Goal: Task Accomplishment & Management: Manage account settings

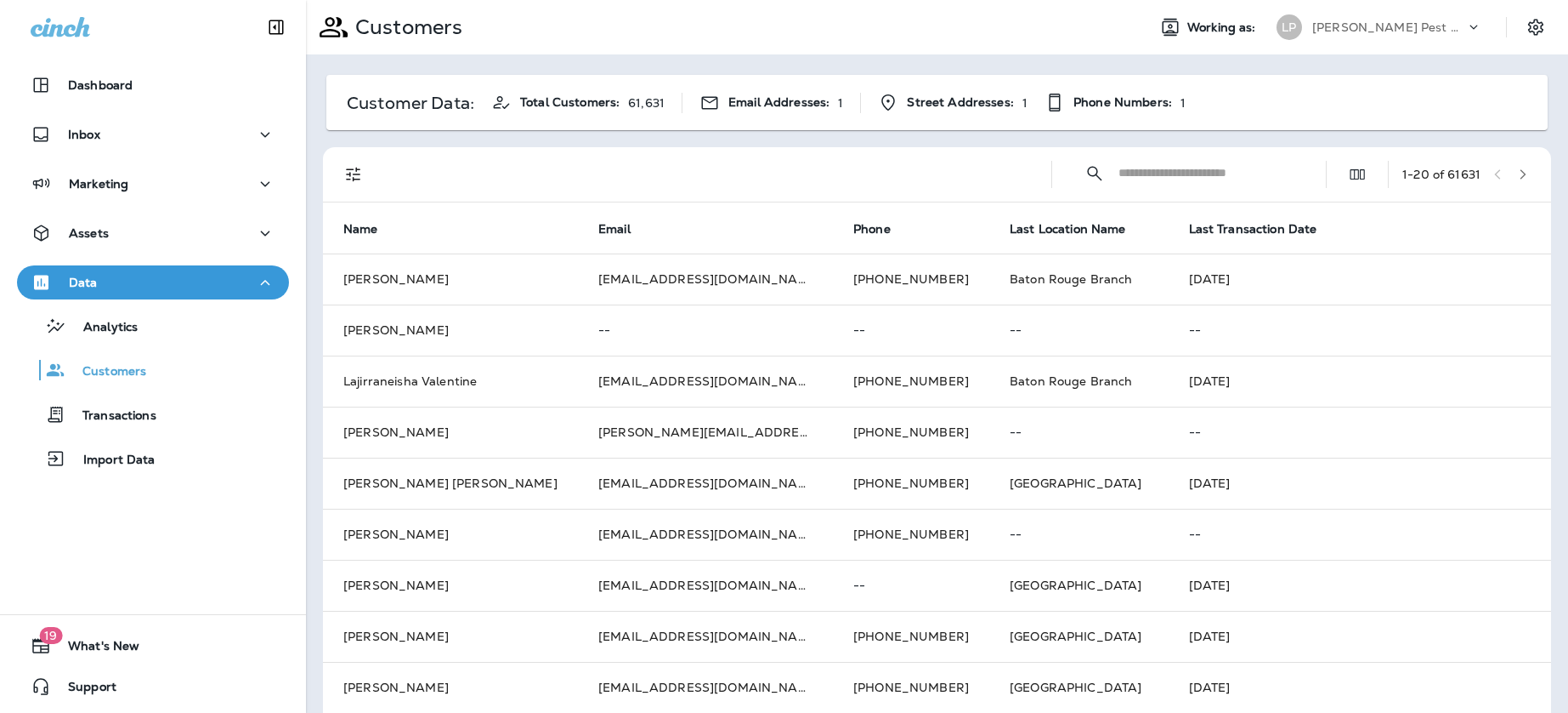
click at [1159, 177] on input "text" at bounding box center [1207, 173] width 177 height 45
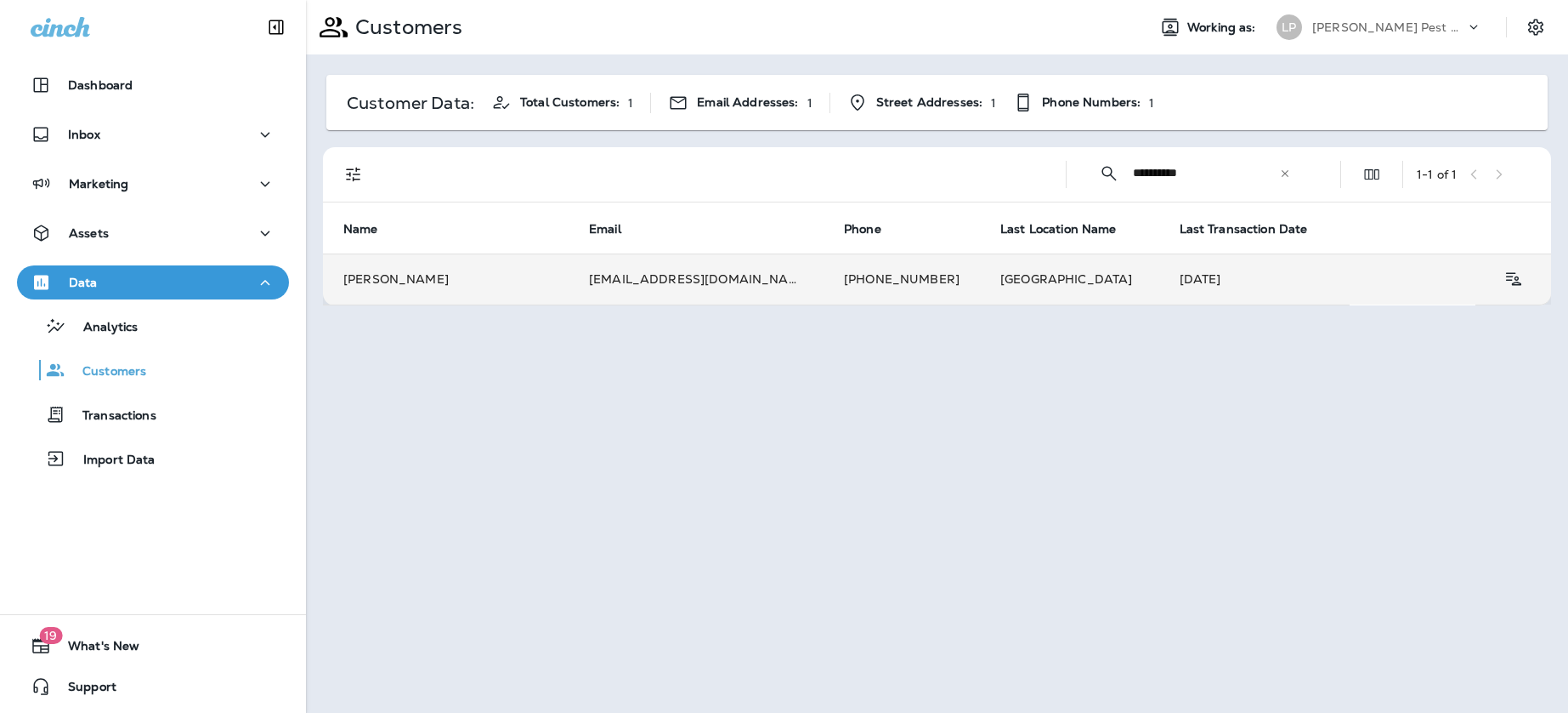
type input "**********"
click at [502, 282] on td "[PERSON_NAME]" at bounding box center [446, 279] width 245 height 51
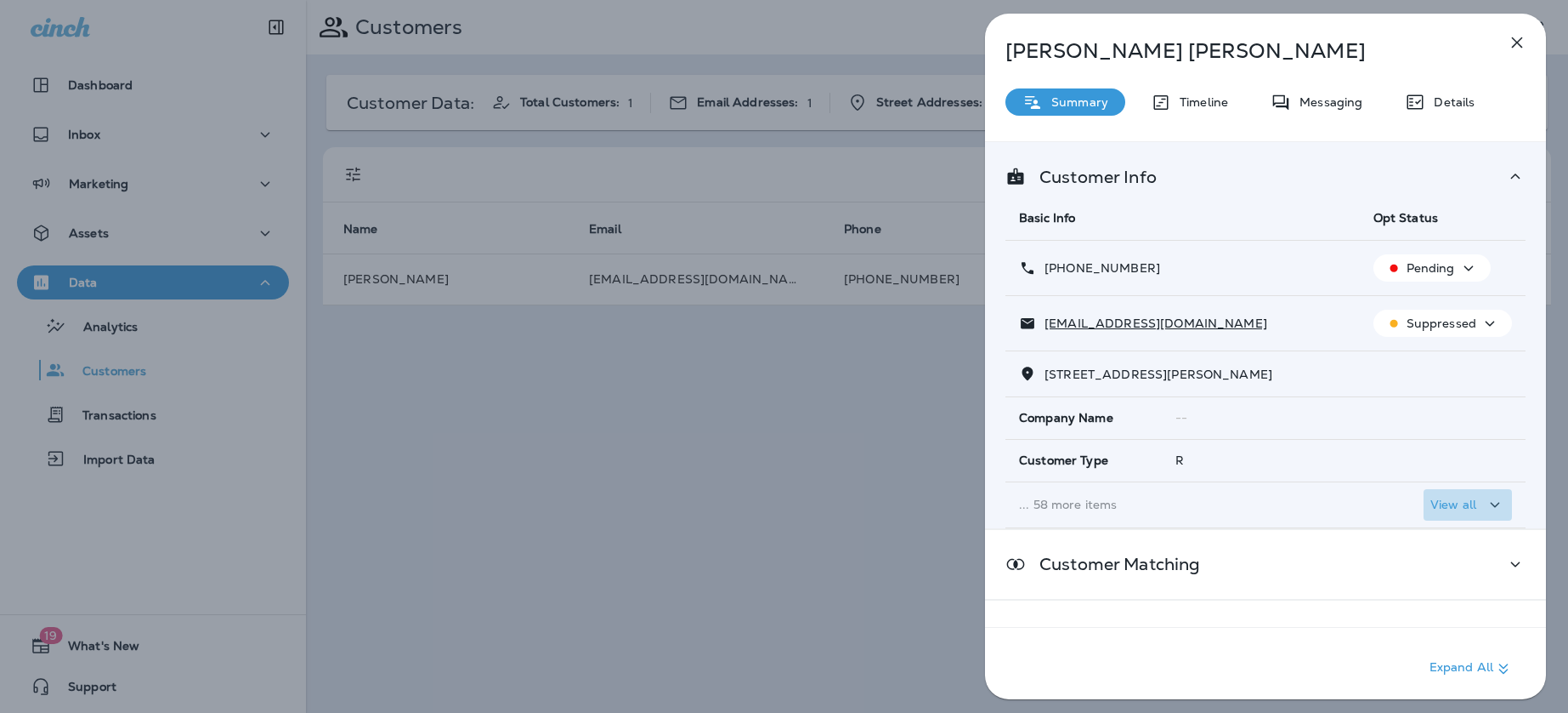
click at [1462, 499] on p "View all" at bounding box center [1453, 504] width 46 height 14
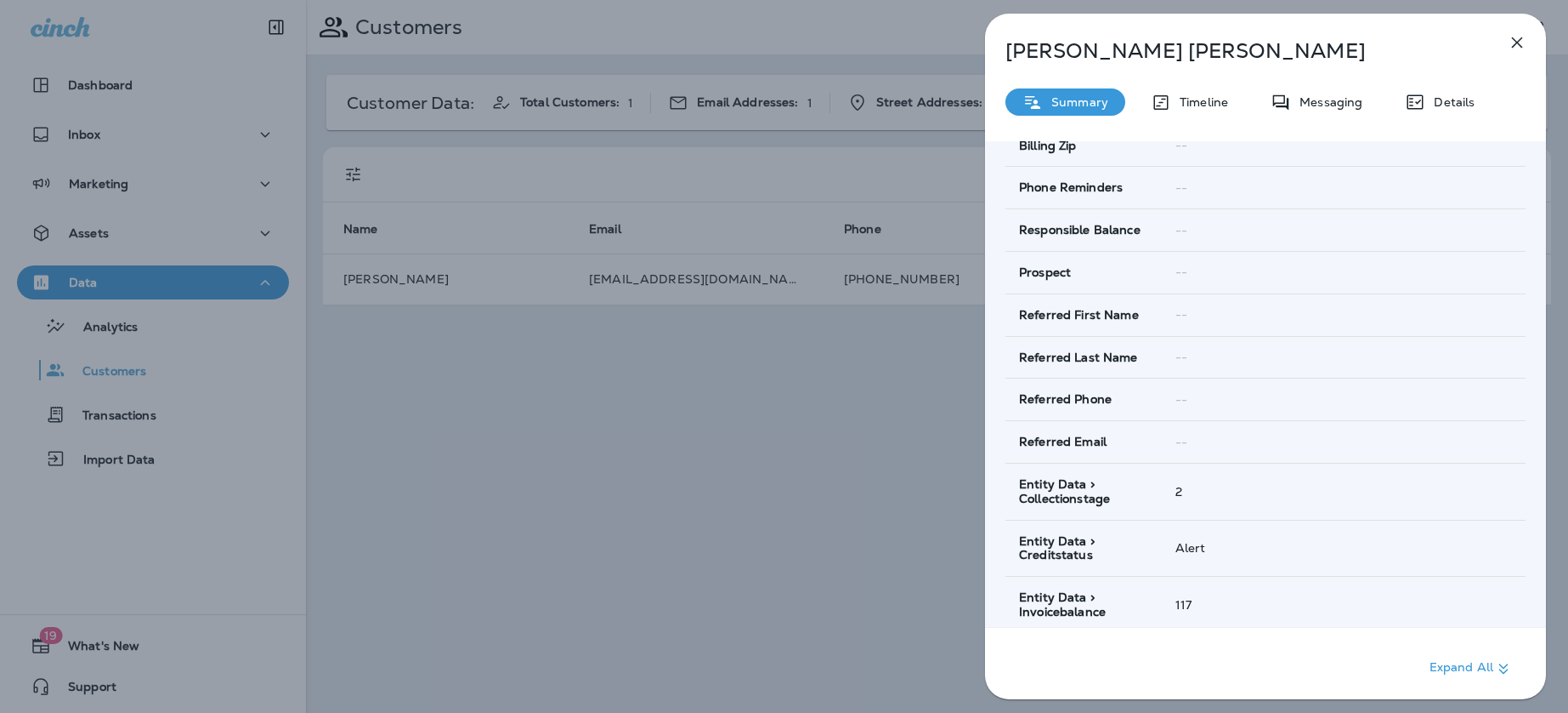
scroll to position [2797, 0]
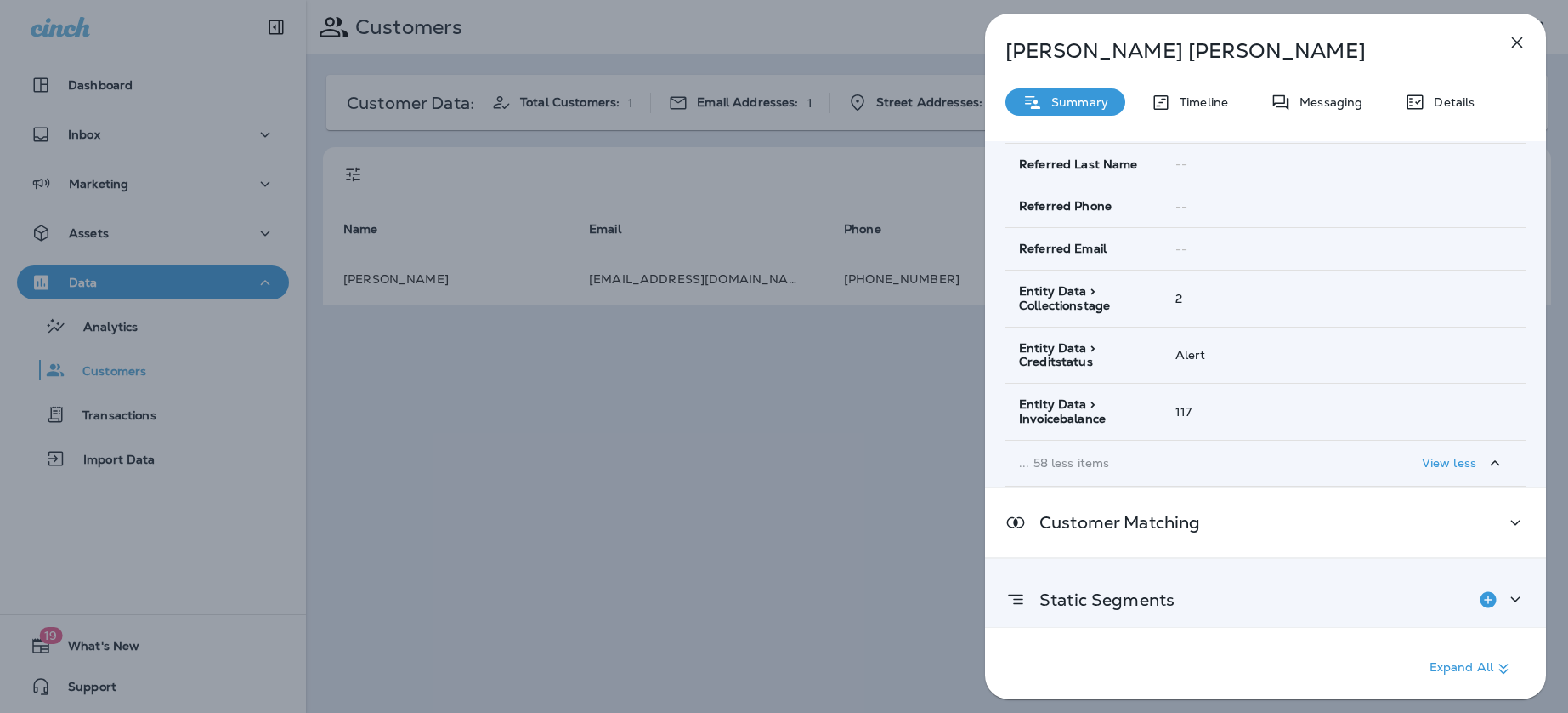
click at [1201, 606] on div "Static Segments" at bounding box center [1266, 599] width 561 height 82
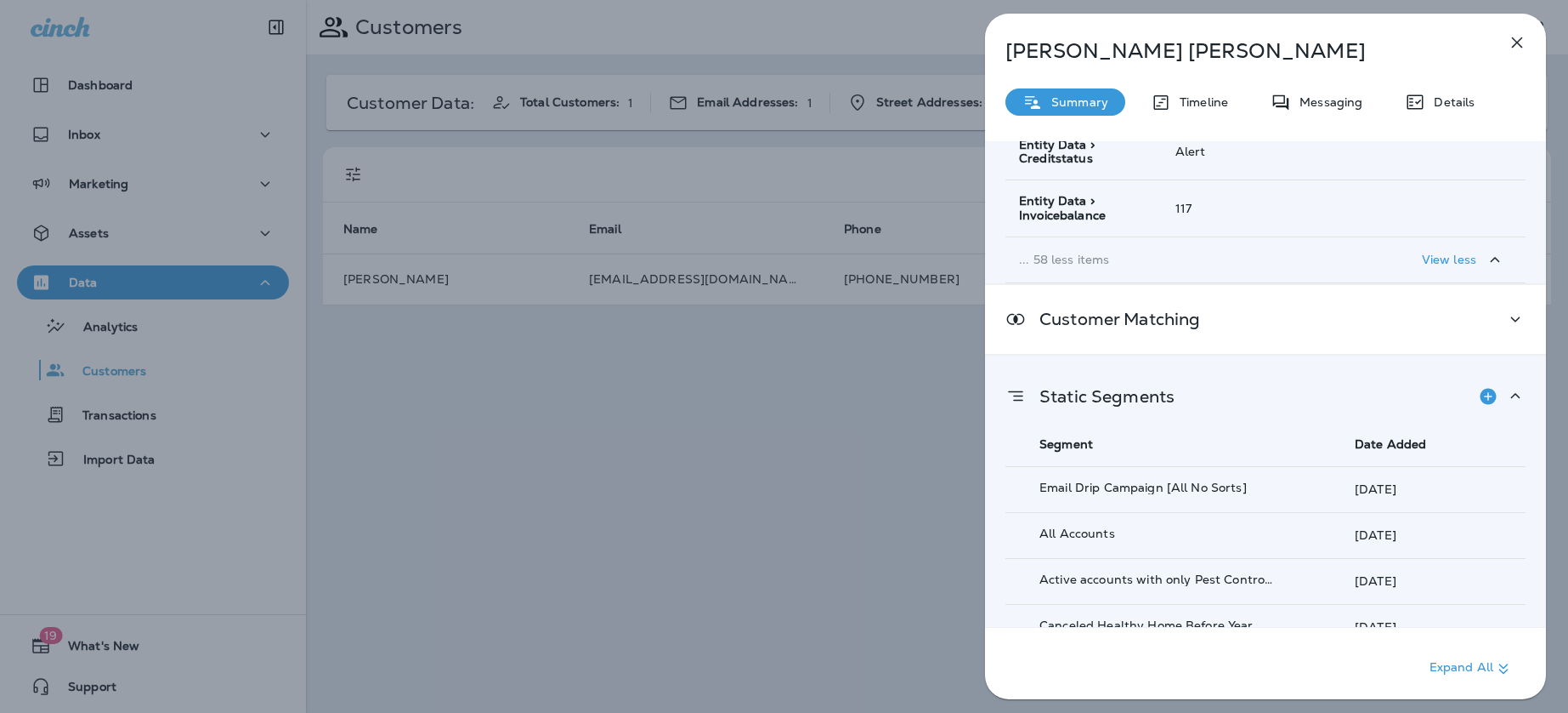
scroll to position [3010, 0]
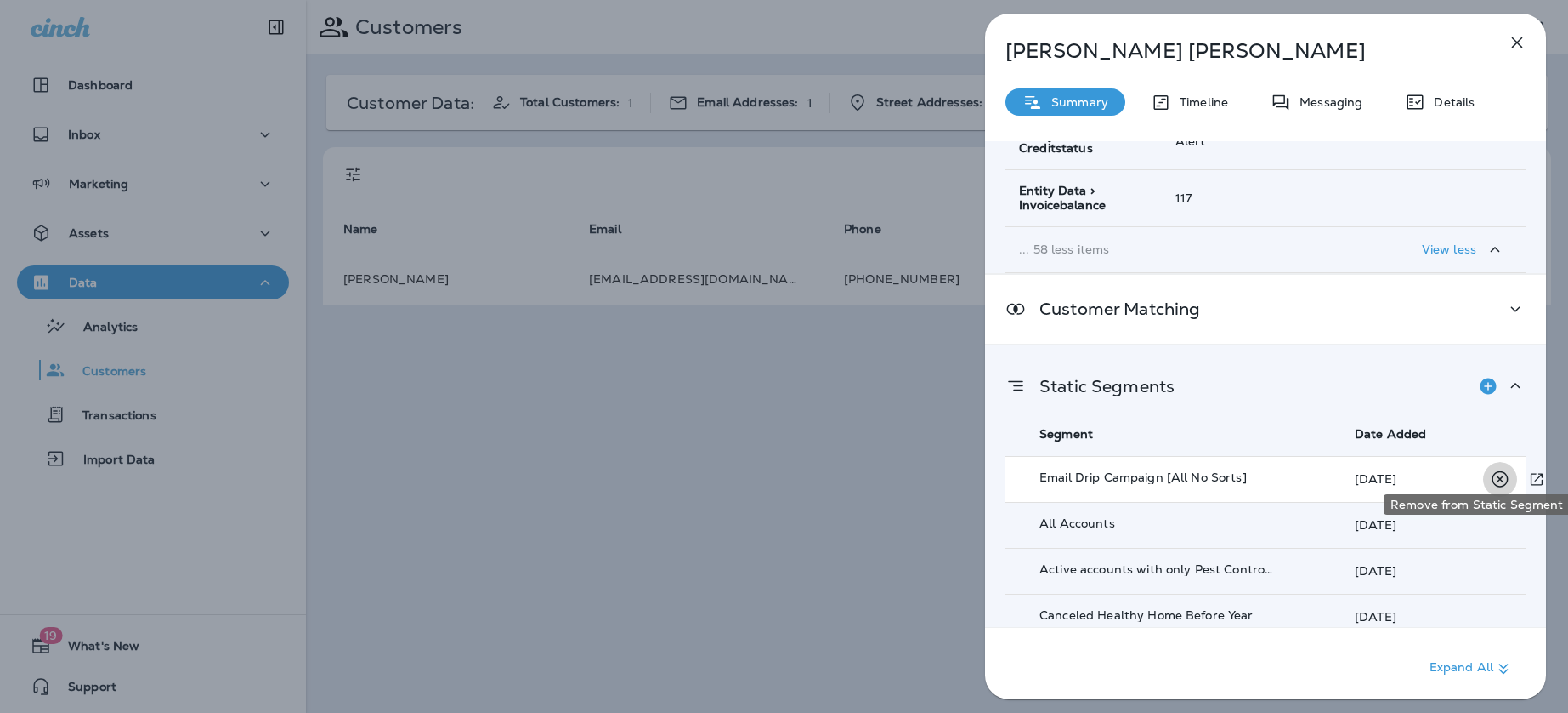
click at [1501, 471] on icon "Remove from Static Segment" at bounding box center [1500, 478] width 16 height 16
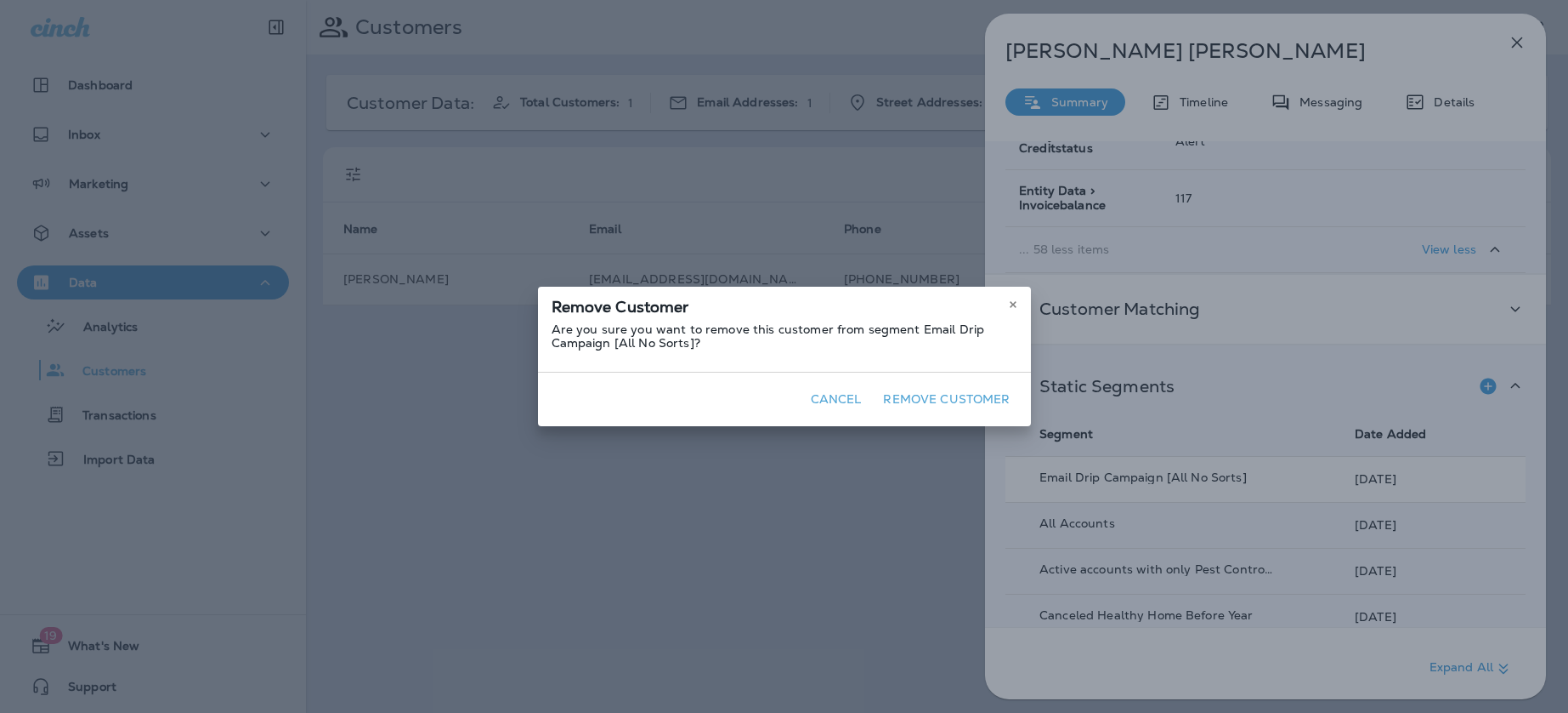
click at [947, 395] on button "Remove Customer" at bounding box center [947, 399] width 140 height 26
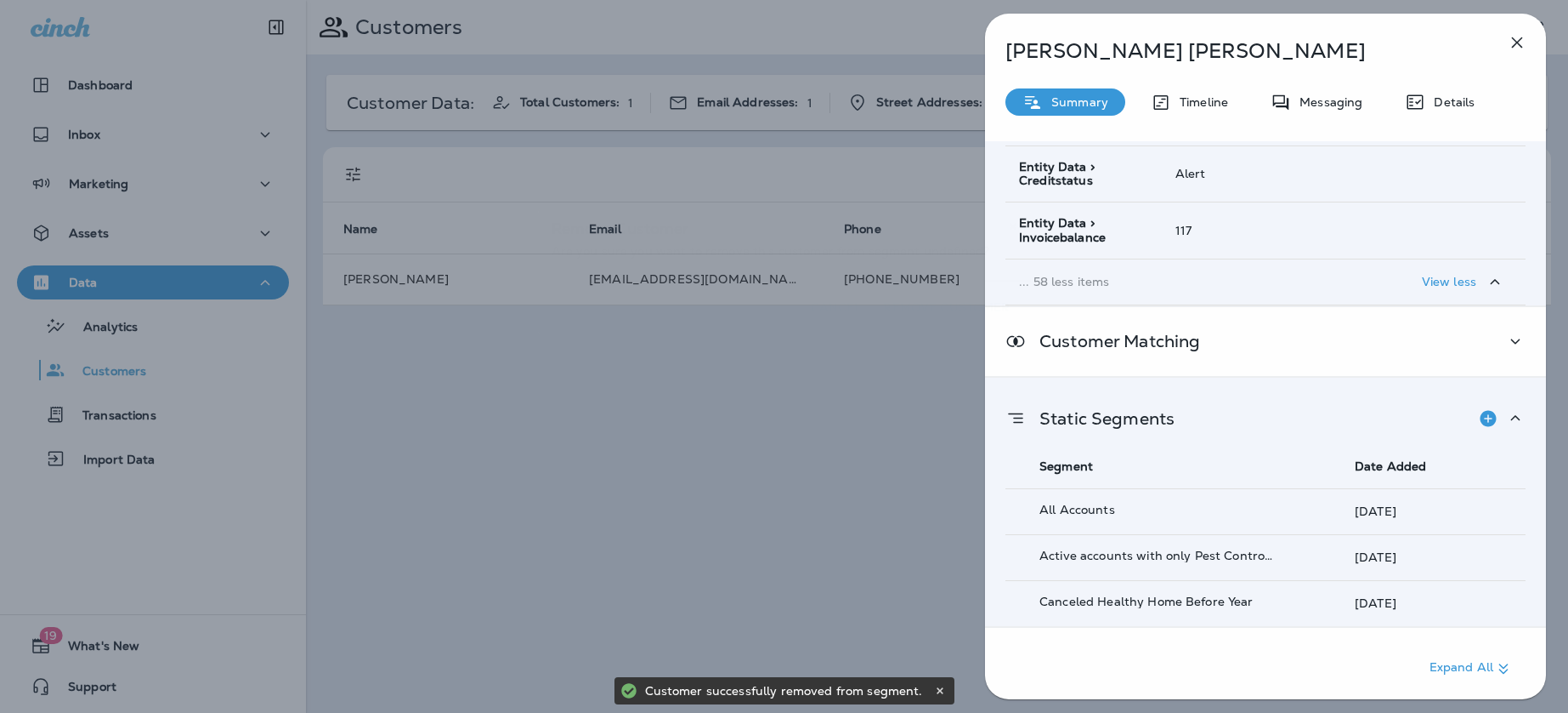
scroll to position [2963, 0]
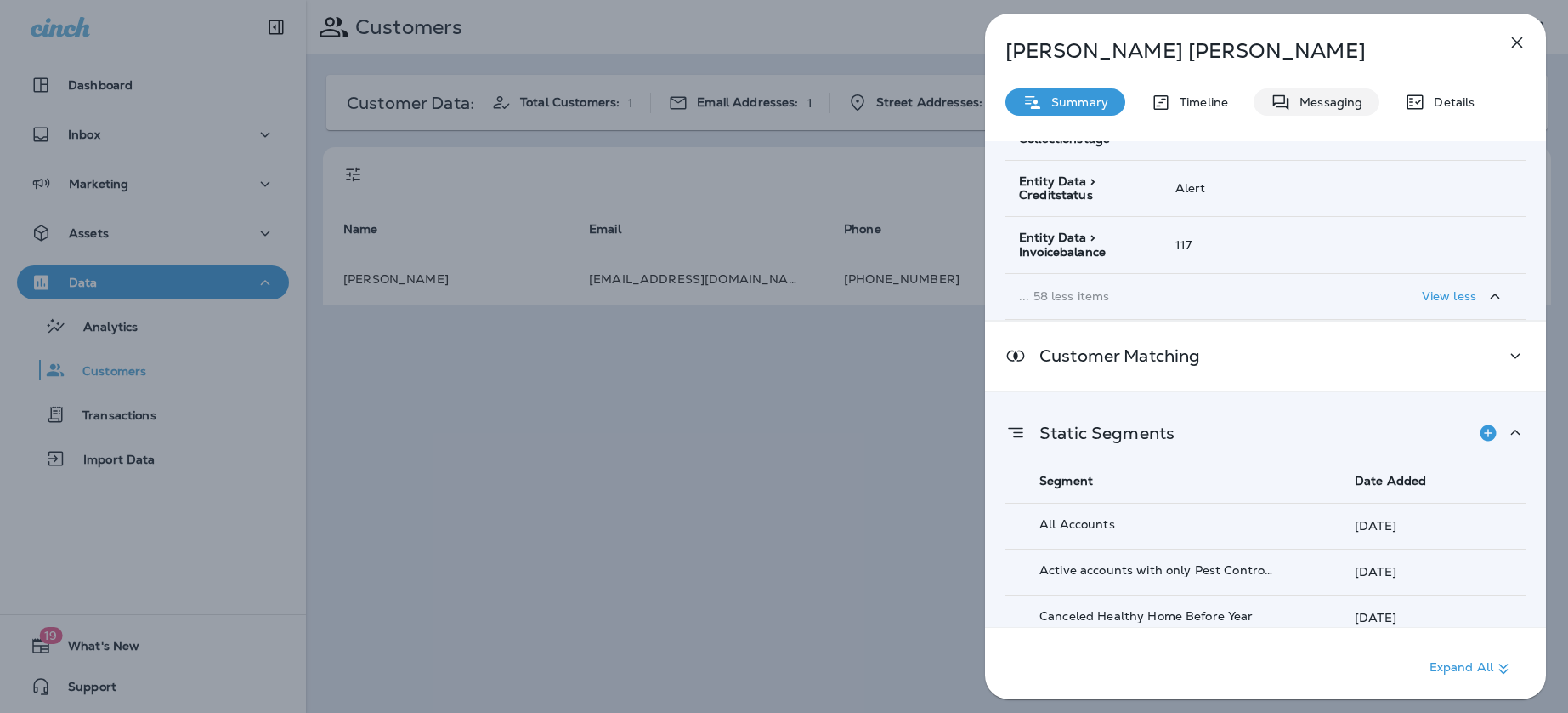
click at [1333, 104] on p "Messaging" at bounding box center [1326, 103] width 71 height 14
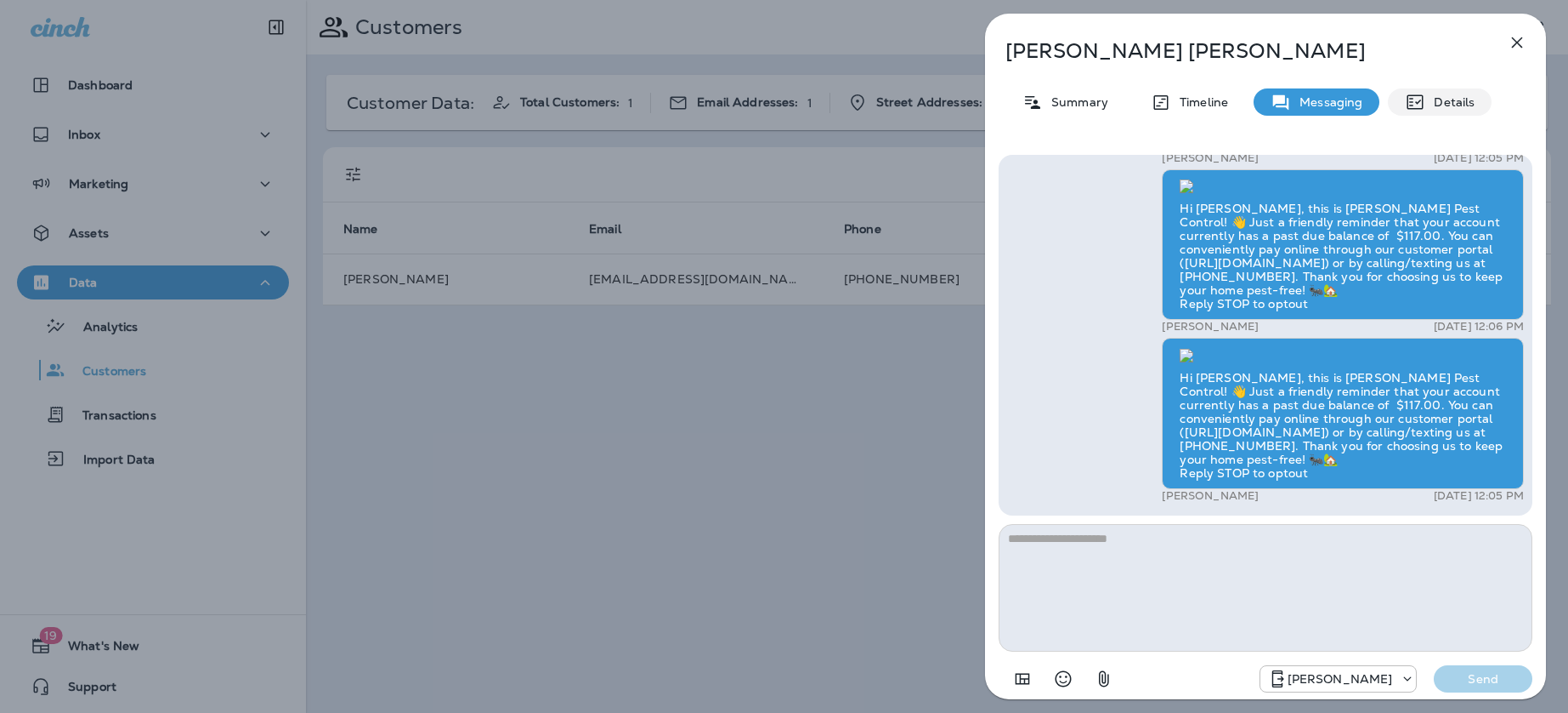
click at [1444, 106] on p "Details" at bounding box center [1451, 103] width 49 height 14
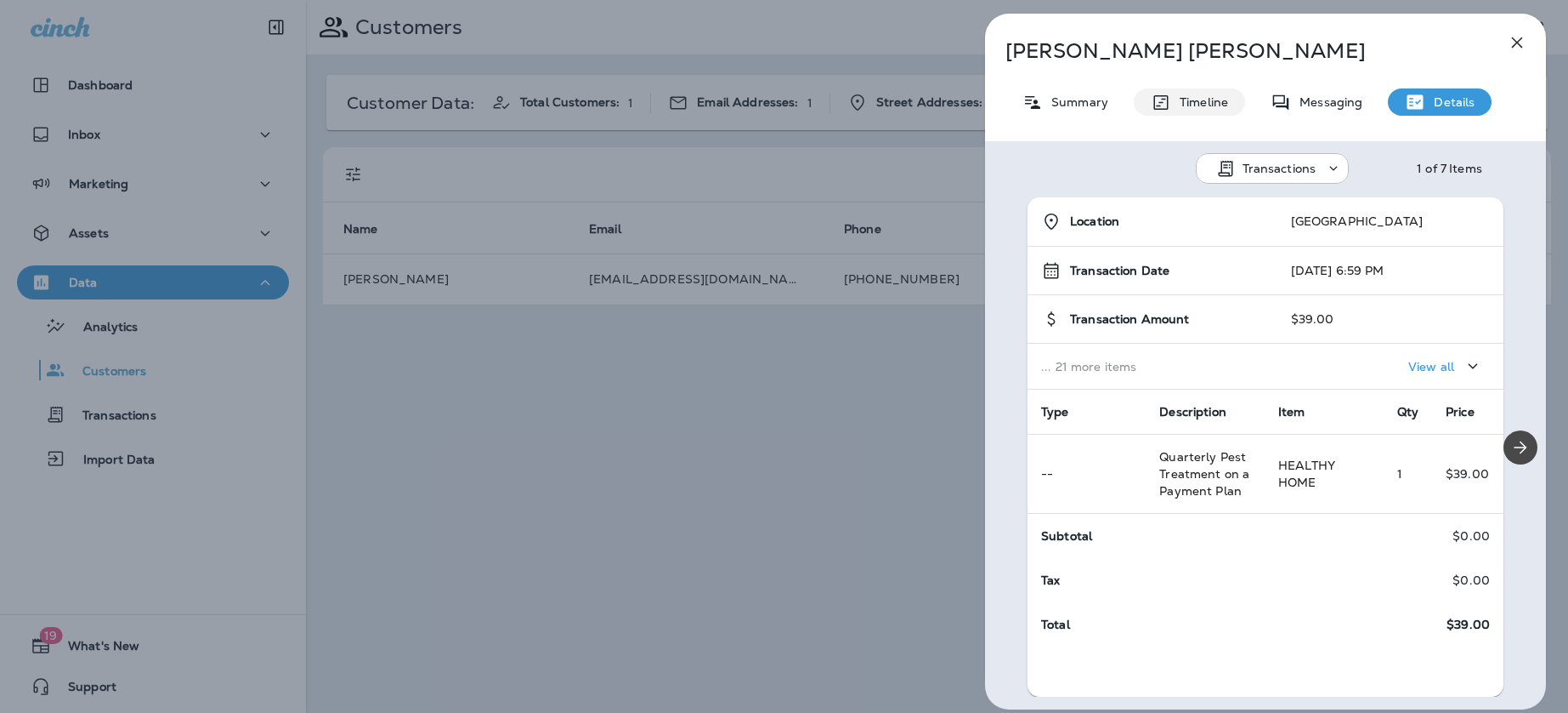
click at [1179, 103] on p "Timeline" at bounding box center [1200, 103] width 57 height 14
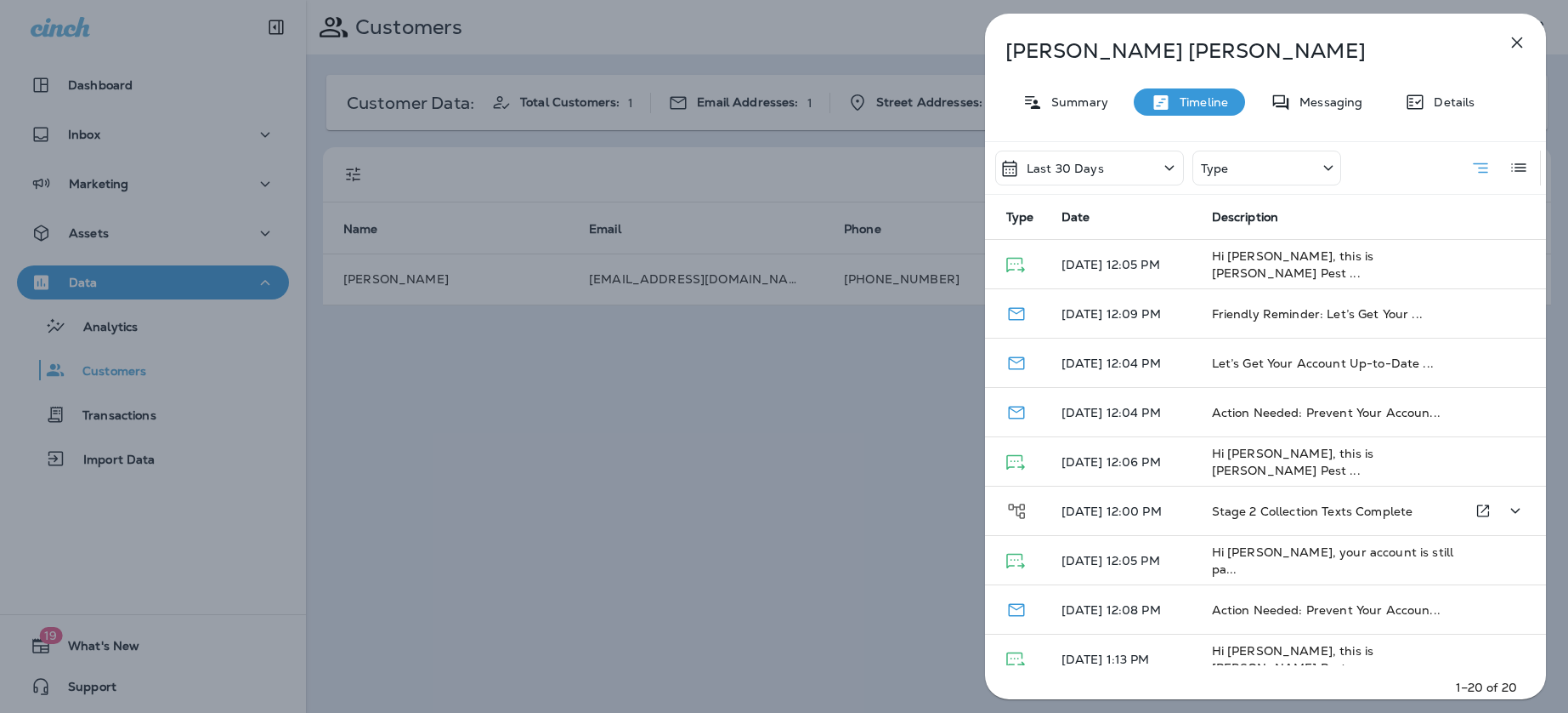
click at [1310, 511] on span "Stage 2 Collection Texts Complete" at bounding box center [1313, 510] width 202 height 15
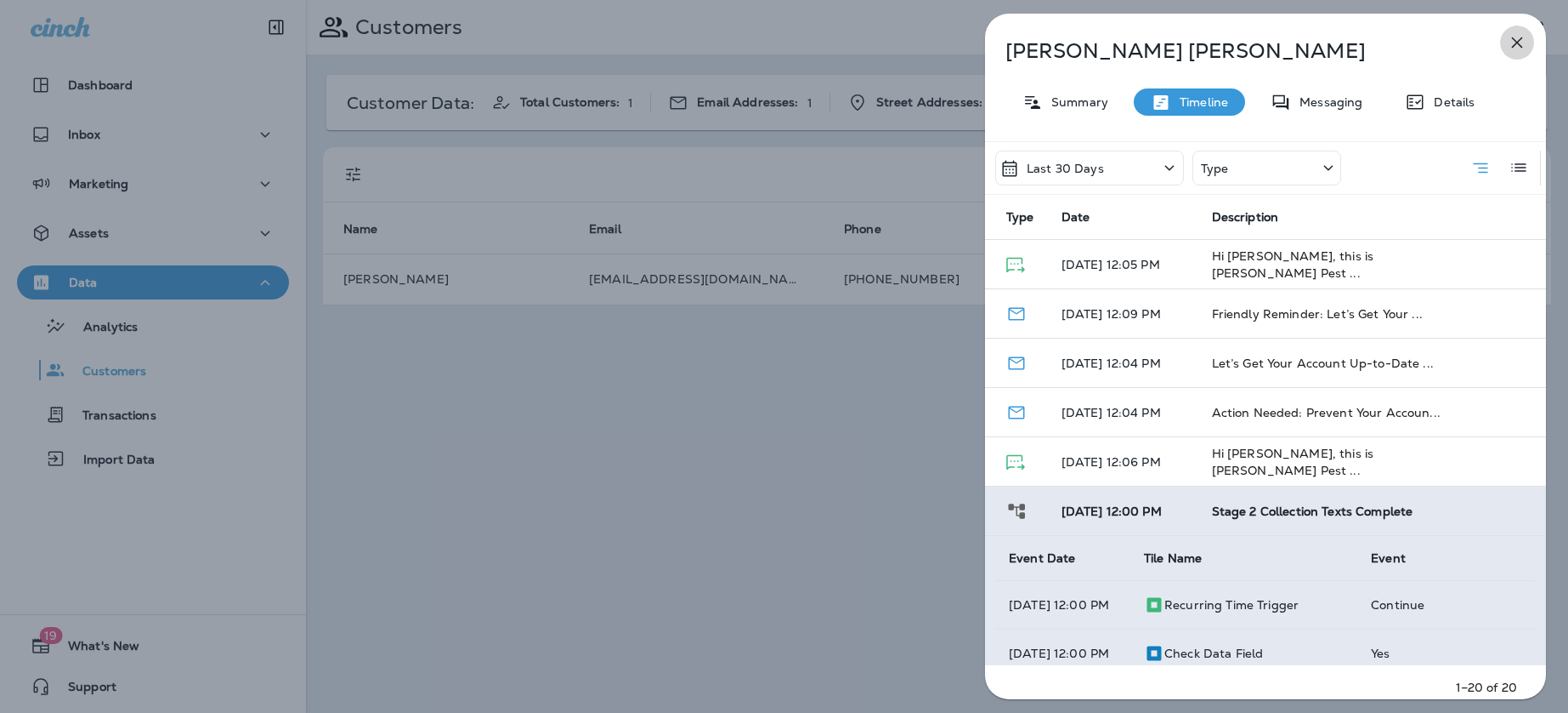
click at [1511, 42] on icon "button" at bounding box center [1517, 42] width 20 height 20
